Goal: Transaction & Acquisition: Purchase product/service

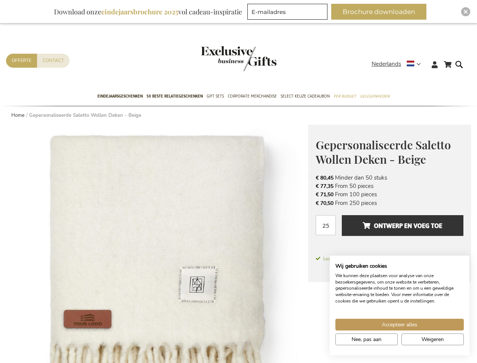
click at [399, 64] on span "Nederlands" at bounding box center [386, 64] width 29 height 9
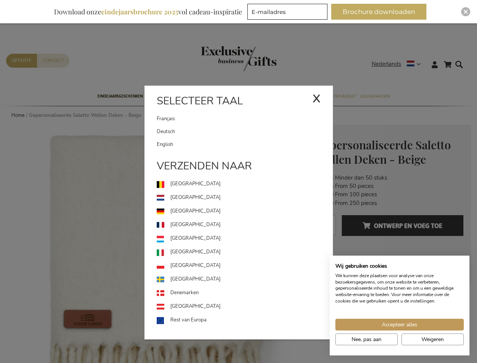
click at [157, 244] on link "[GEOGRAPHIC_DATA]" at bounding box center [245, 239] width 176 height 14
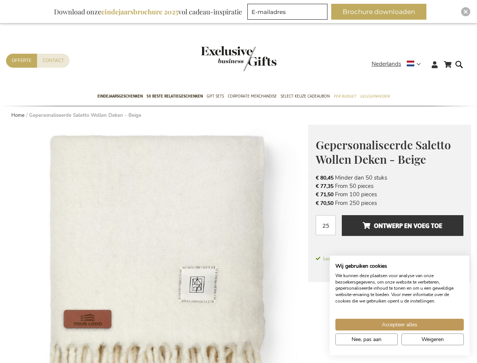
click at [390, 229] on span "Ontwerp en voeg toe" at bounding box center [403, 226] width 80 height 12
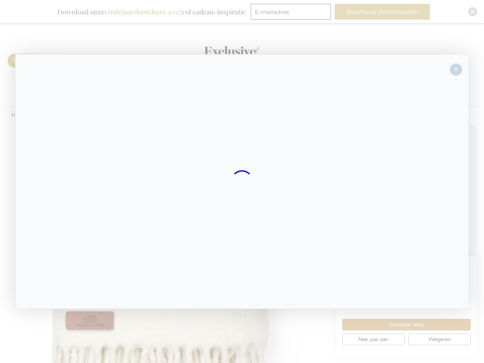
click at [403, 225] on div at bounding box center [242, 181] width 454 height 255
click at [400, 324] on div at bounding box center [242, 181] width 484 height 363
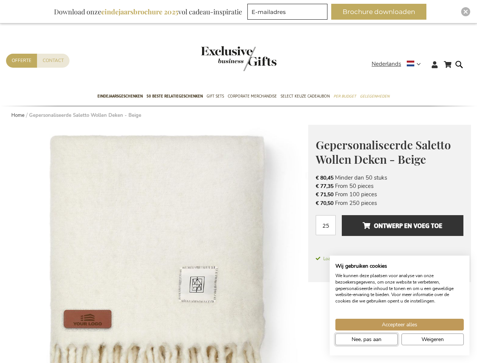
click at [367, 339] on span "Nee, pas aan" at bounding box center [367, 339] width 30 height 8
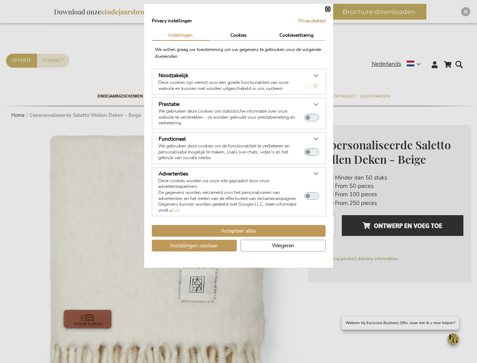
click at [333, 268] on dialog "Privacy instellingen Privacybeleid | Instellingen Cookies Cookieverklaring We […" at bounding box center [238, 136] width 189 height 264
